Goal: Task Accomplishment & Management: Manage account settings

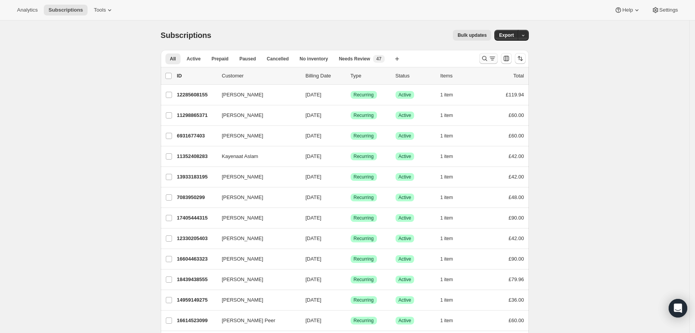
click at [487, 56] on icon "Search and filter results" at bounding box center [485, 59] width 8 height 8
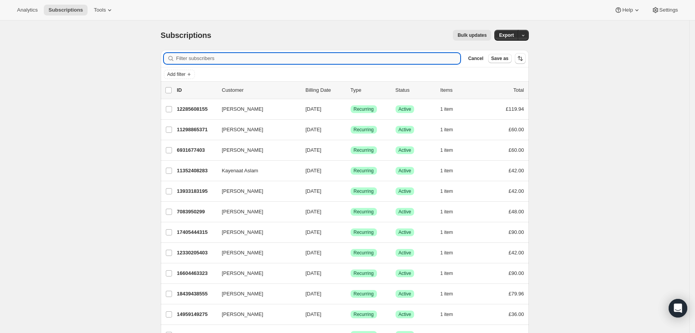
click at [404, 60] on input "Filter subscribers" at bounding box center [318, 58] width 284 height 11
paste input "[EMAIL_ADDRESS][DOMAIN_NAME]"
type input "[EMAIL_ADDRESS][DOMAIN_NAME]"
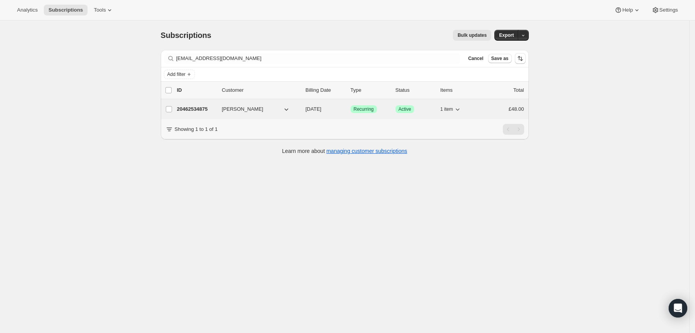
click at [388, 108] on div "Success Recurring" at bounding box center [370, 109] width 39 height 8
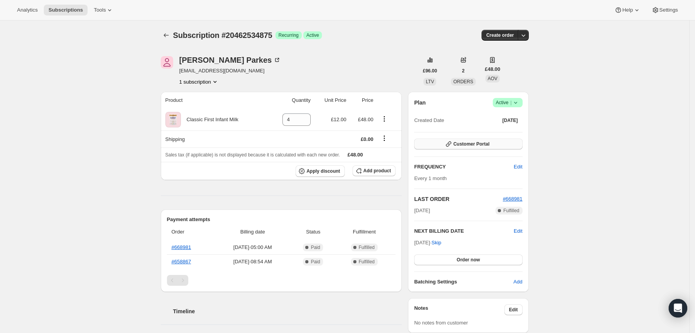
click at [470, 143] on span "Customer Portal" at bounding box center [471, 144] width 36 height 6
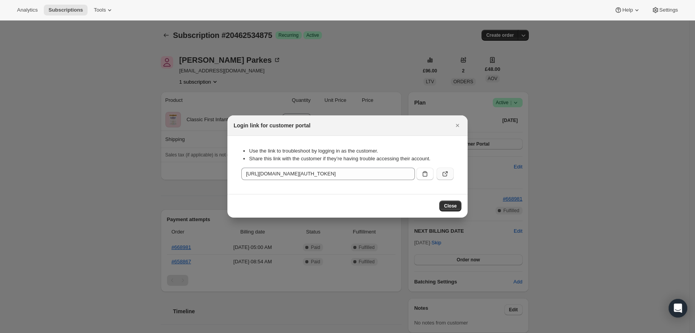
click at [448, 174] on icon ":rca:" at bounding box center [445, 174] width 8 height 8
click at [398, 61] on div at bounding box center [347, 166] width 695 height 333
